Goal: Entertainment & Leisure: Consume media (video, audio)

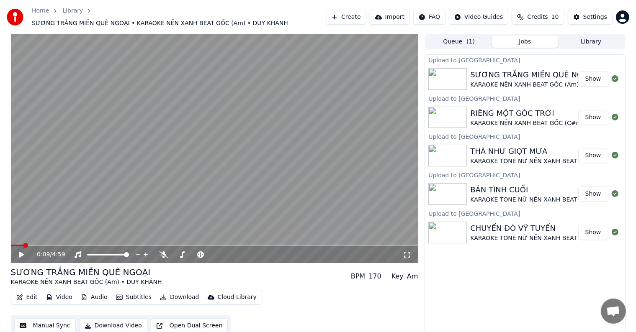
click at [591, 36] on button "Library" at bounding box center [591, 42] width 66 height 12
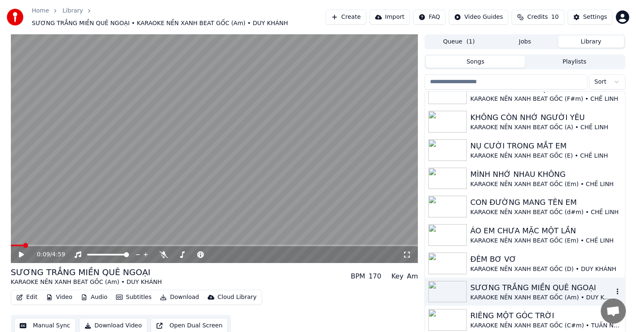
scroll to position [84, 0]
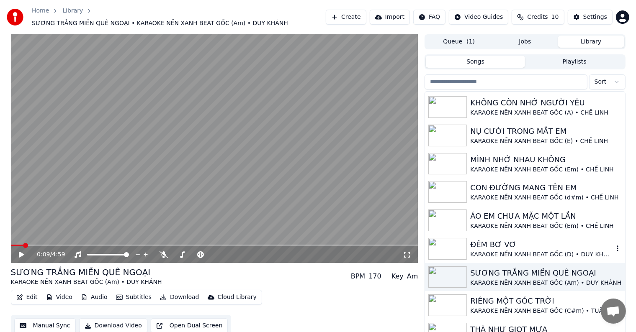
click at [504, 251] on div "KARAOKE NỀN XANH BEAT GỐC (D) • DUY KHÁNH" at bounding box center [541, 255] width 143 height 8
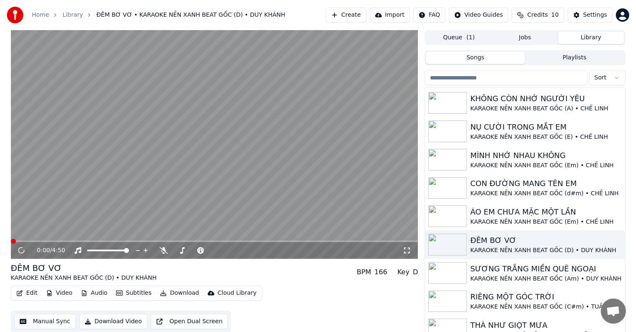
click at [223, 293] on div "Cloud Library" at bounding box center [237, 293] width 39 height 8
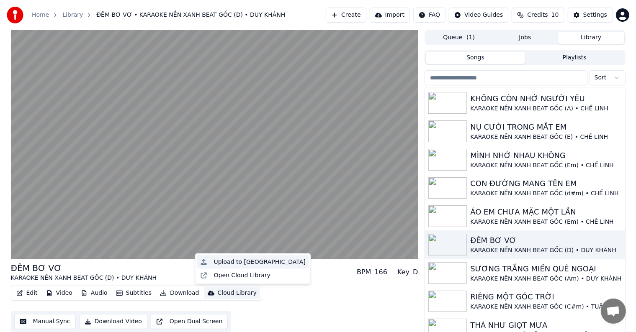
click at [246, 262] on div "Upload to [GEOGRAPHIC_DATA]" at bounding box center [260, 262] width 92 height 8
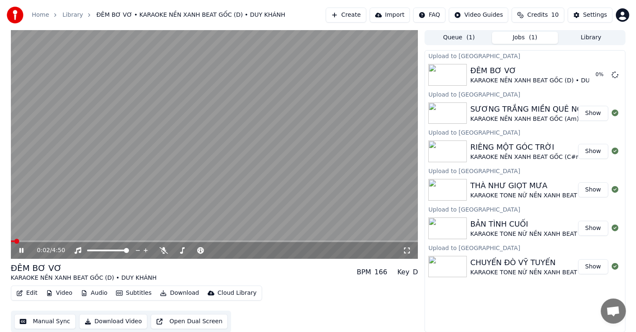
click at [179, 190] on video at bounding box center [214, 144] width 407 height 229
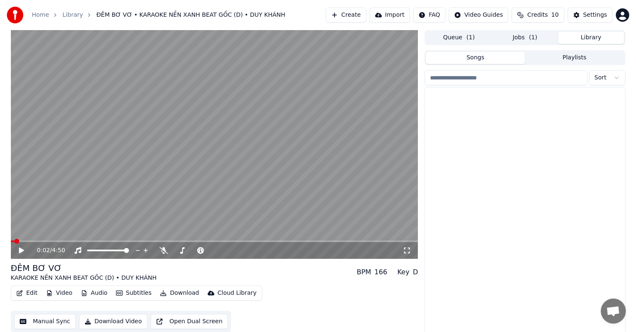
click at [598, 37] on button "Library" at bounding box center [591, 38] width 66 height 12
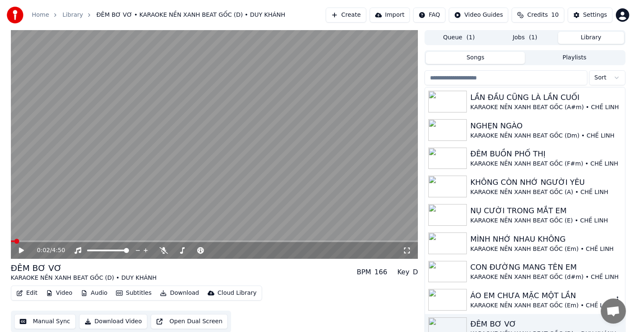
click at [507, 293] on div "ÁO EM CHƯA MẶC MỘT LẦN" at bounding box center [541, 296] width 143 height 12
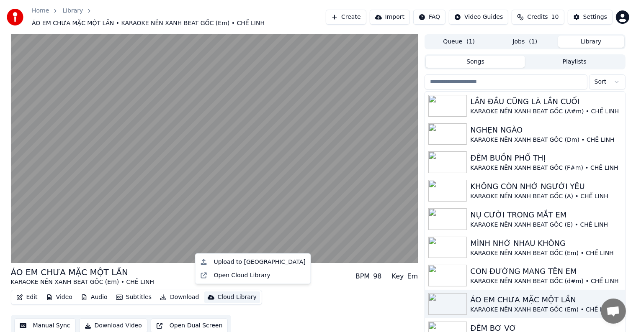
click at [227, 293] on div "Cloud Library" at bounding box center [237, 297] width 39 height 8
click at [238, 262] on div "Upload to [GEOGRAPHIC_DATA]" at bounding box center [260, 262] width 92 height 8
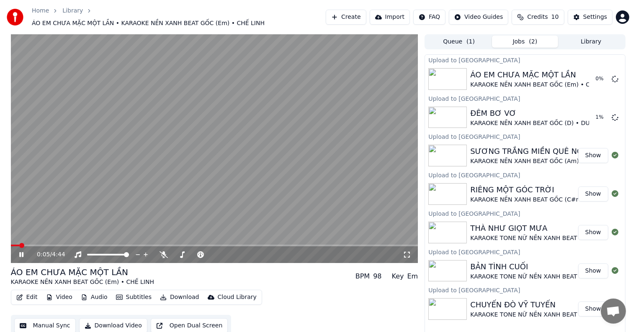
click at [592, 36] on button "Library" at bounding box center [591, 42] width 66 height 12
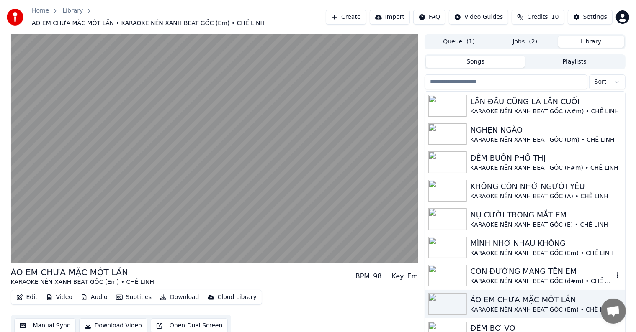
click at [522, 270] on div "CON ĐƯỜNG MANG TÊN EM" at bounding box center [541, 272] width 143 height 12
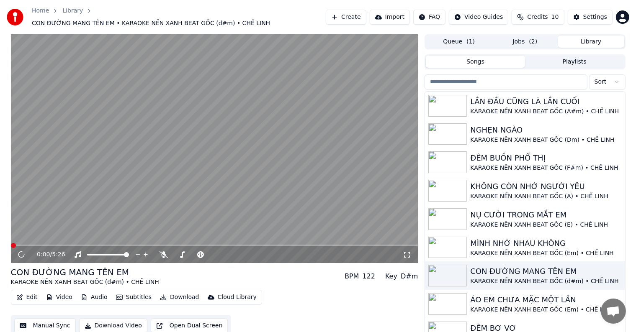
click at [226, 294] on div "Cloud Library" at bounding box center [237, 297] width 39 height 8
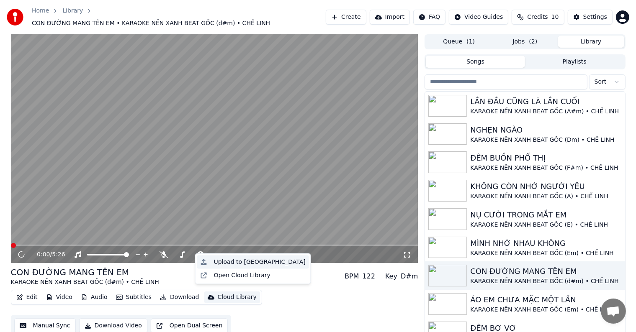
click at [245, 260] on div "Upload to [GEOGRAPHIC_DATA]" at bounding box center [260, 262] width 92 height 8
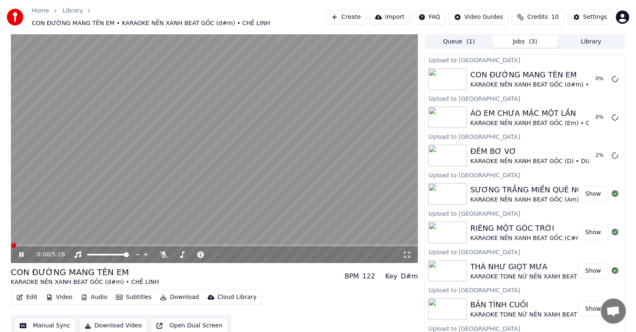
click at [209, 161] on video at bounding box center [214, 148] width 407 height 229
click at [530, 38] on span "( 3 )" at bounding box center [533, 42] width 8 height 8
